Goal: Check status: Check status

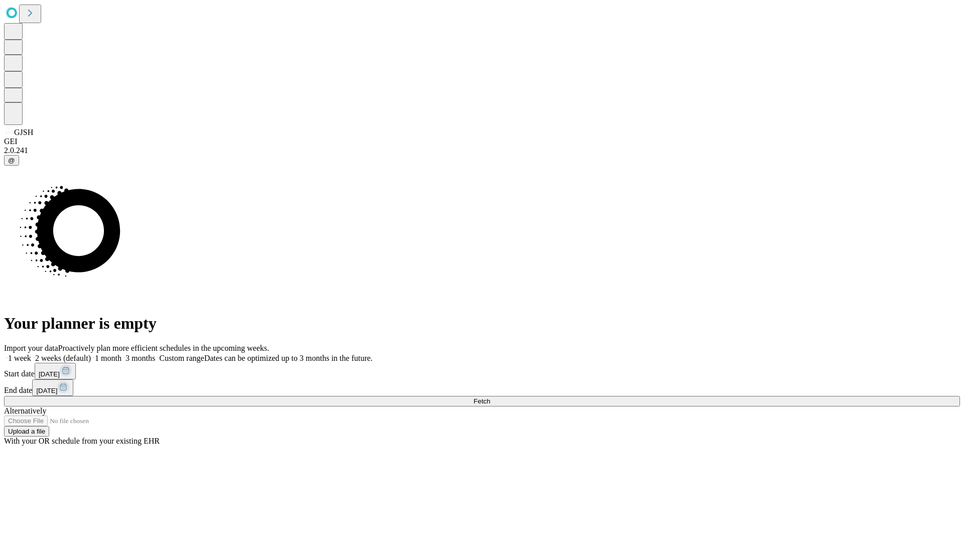
click at [490, 398] on span "Fetch" at bounding box center [482, 402] width 17 height 8
